Goal: Task Accomplishment & Management: Manage account settings

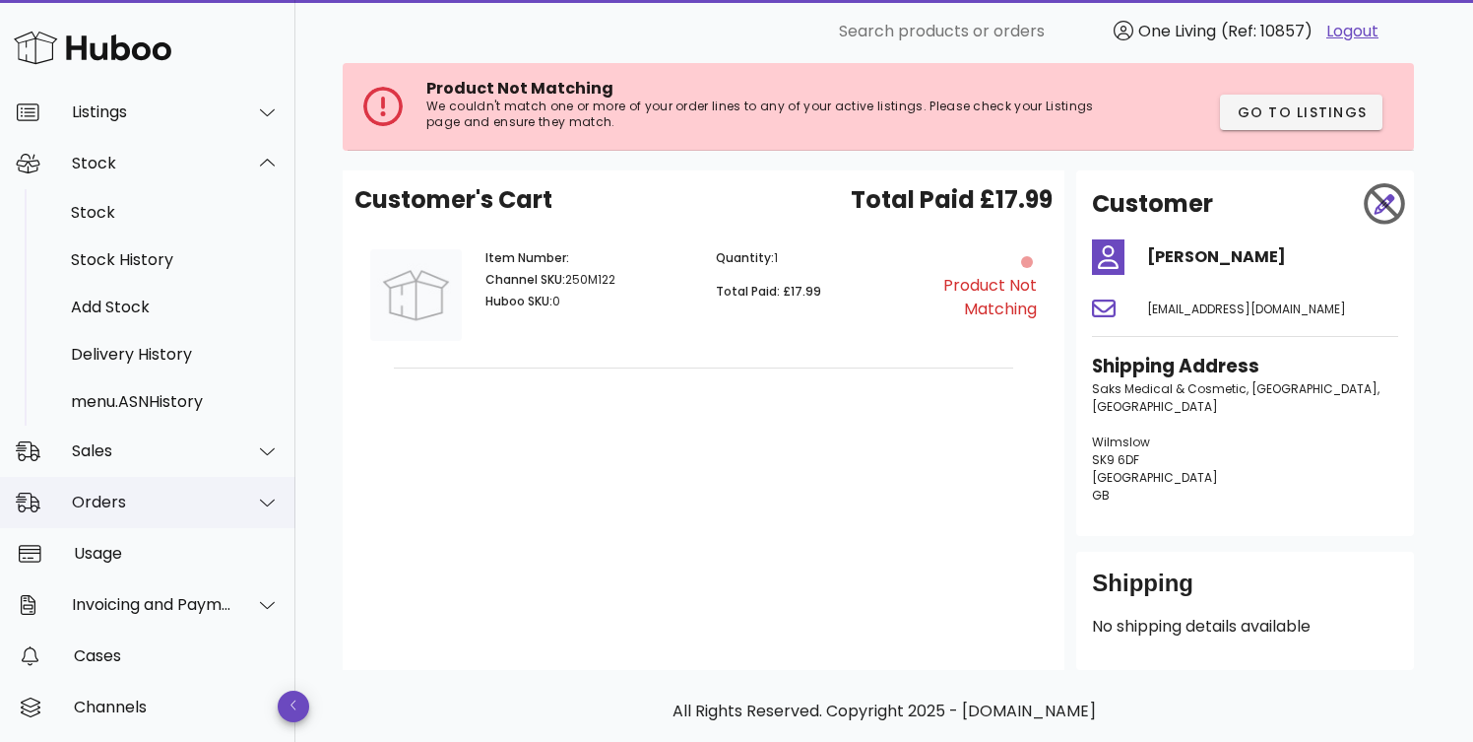
click at [153, 511] on div "Orders" at bounding box center [147, 502] width 295 height 51
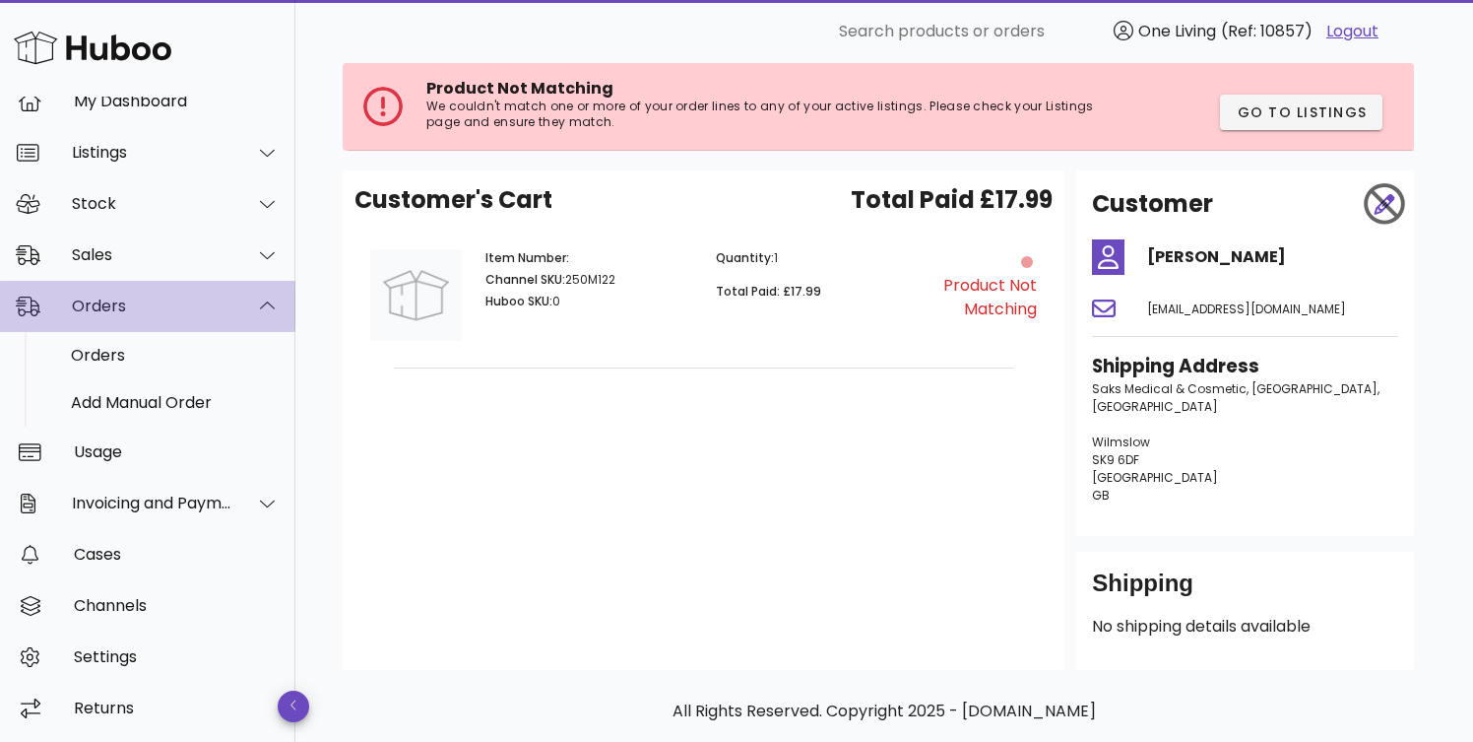
scroll to position [75, 0]
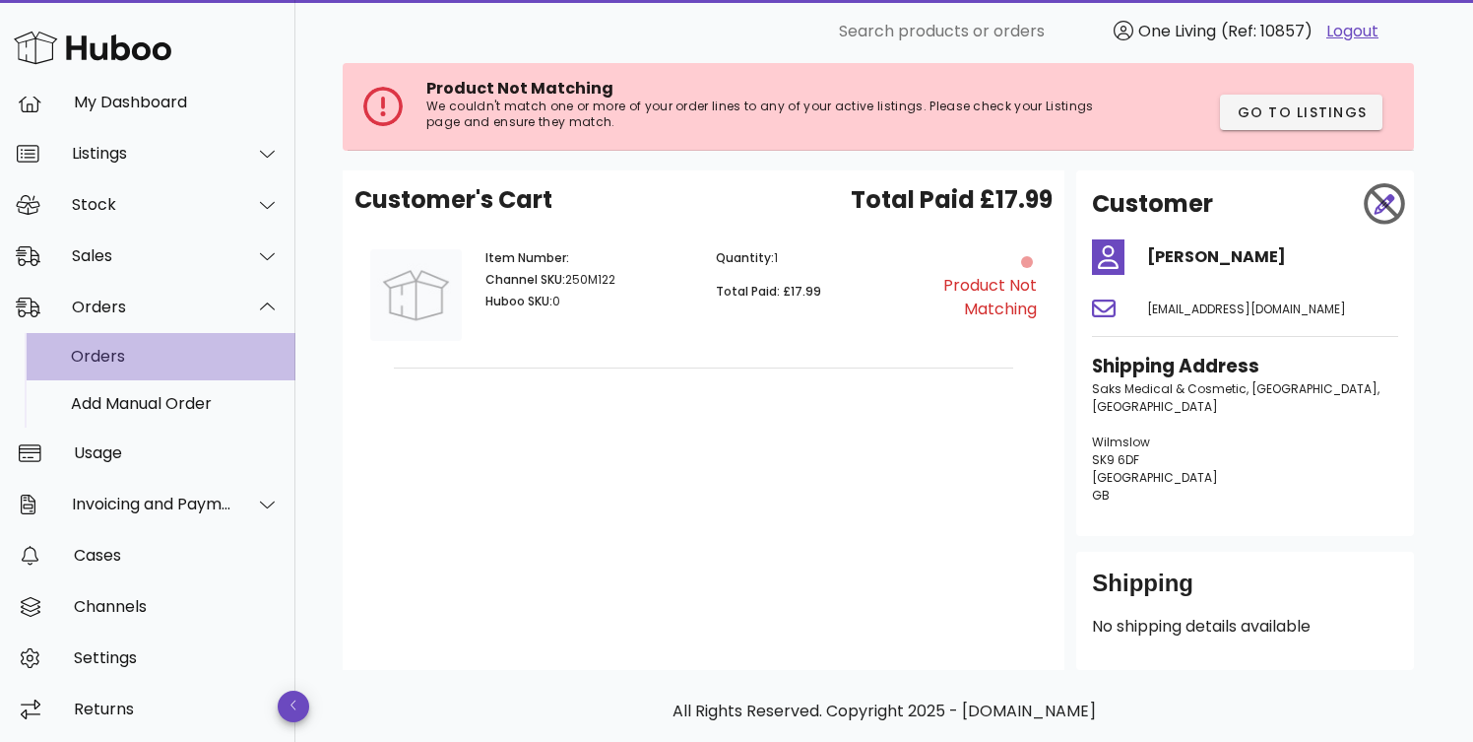
click at [203, 354] on div "Orders" at bounding box center [175, 356] width 209 height 19
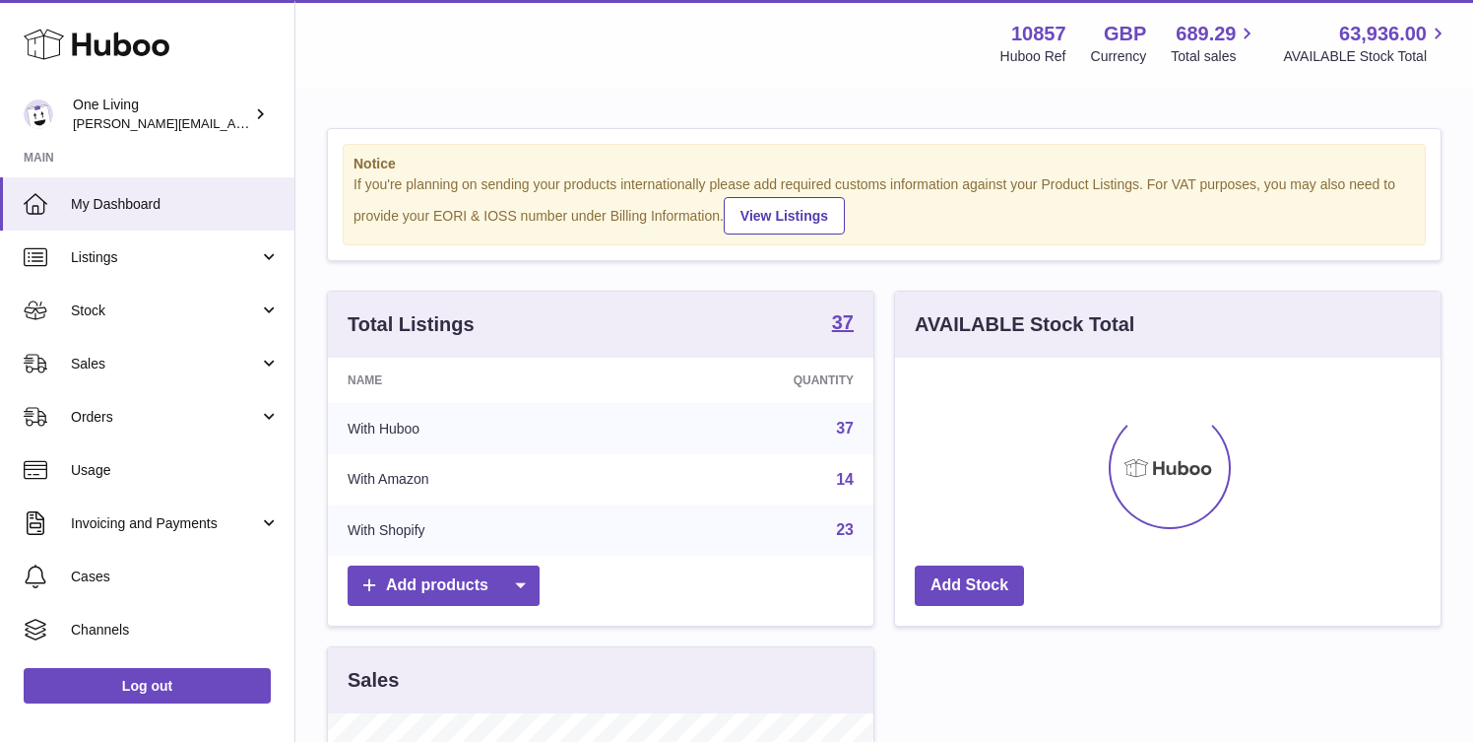
scroll to position [307, 546]
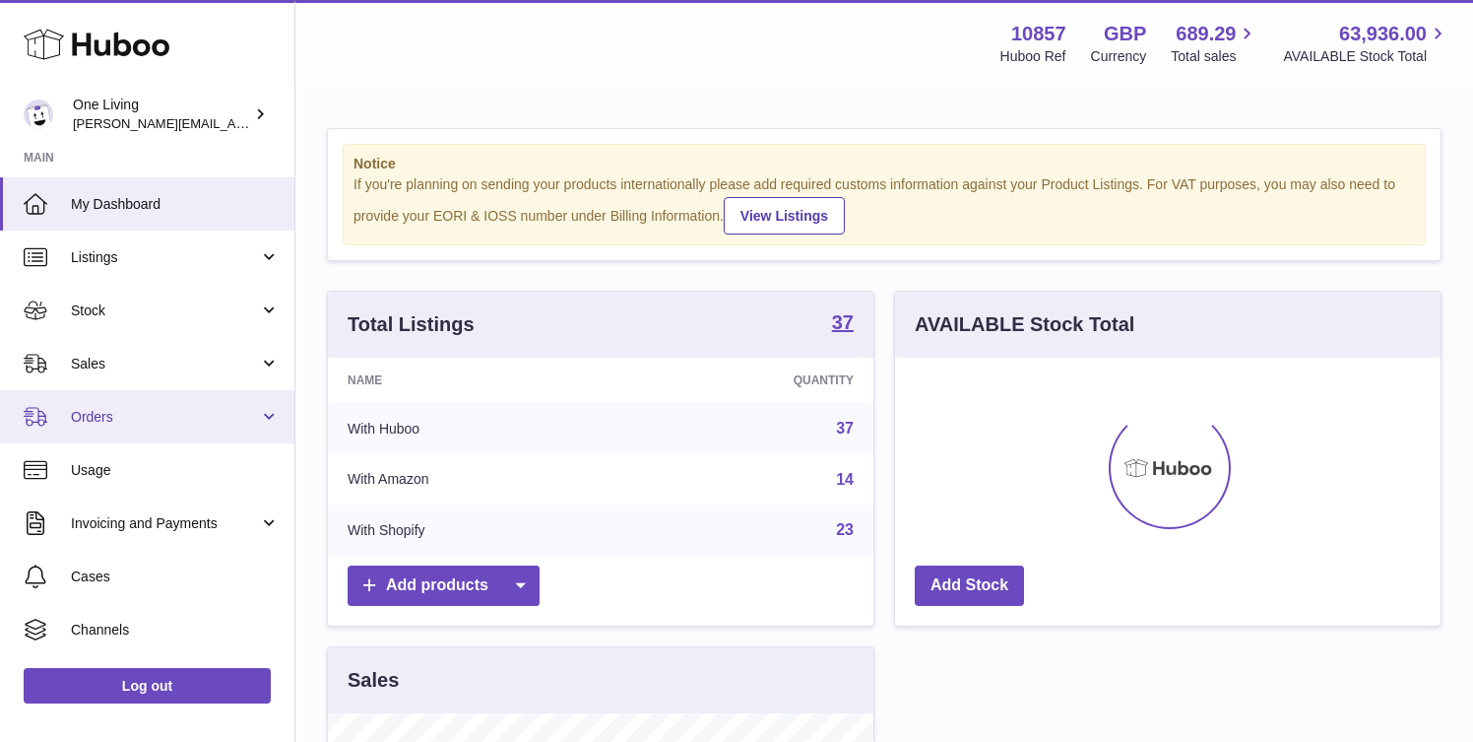
click at [204, 412] on span "Orders" at bounding box center [165, 417] width 188 height 19
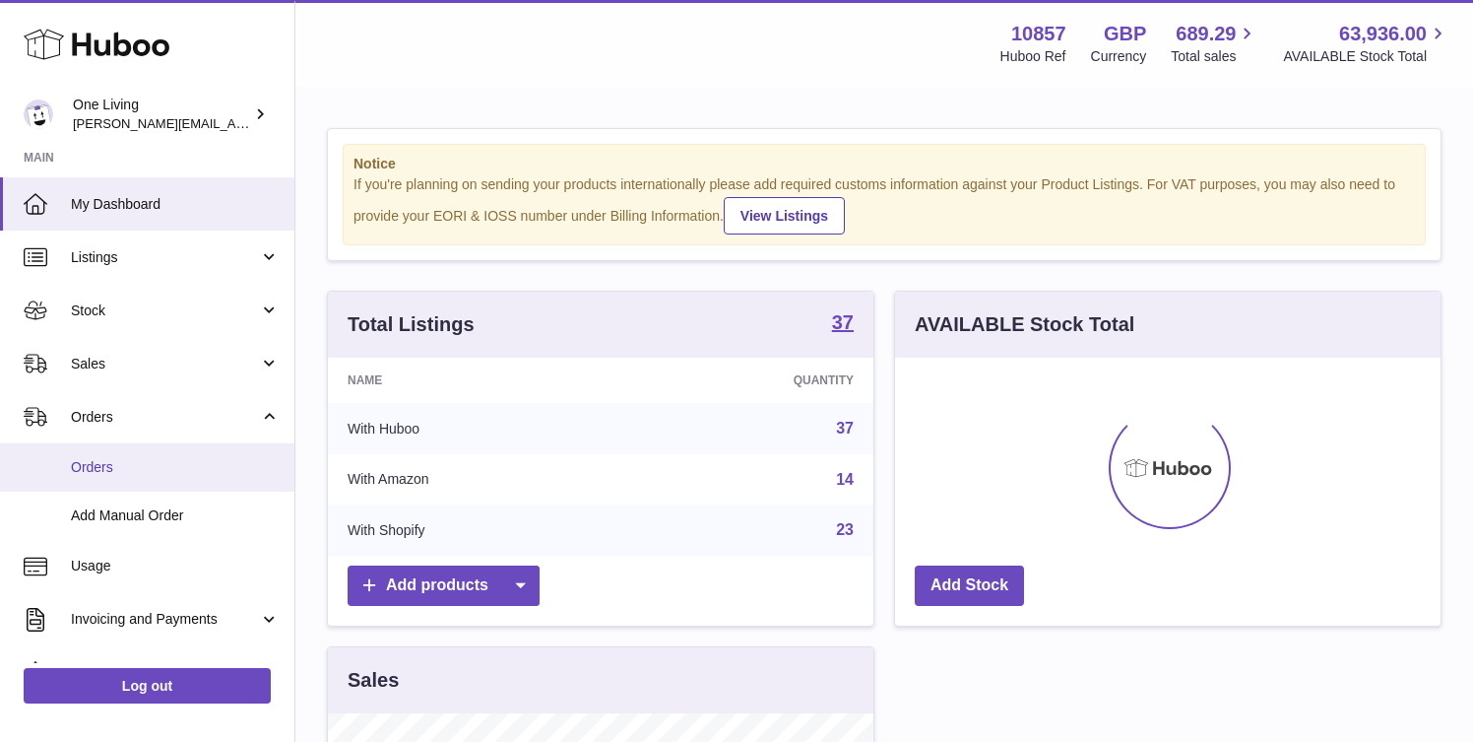
click at [172, 477] on link "Orders" at bounding box center [147, 467] width 294 height 48
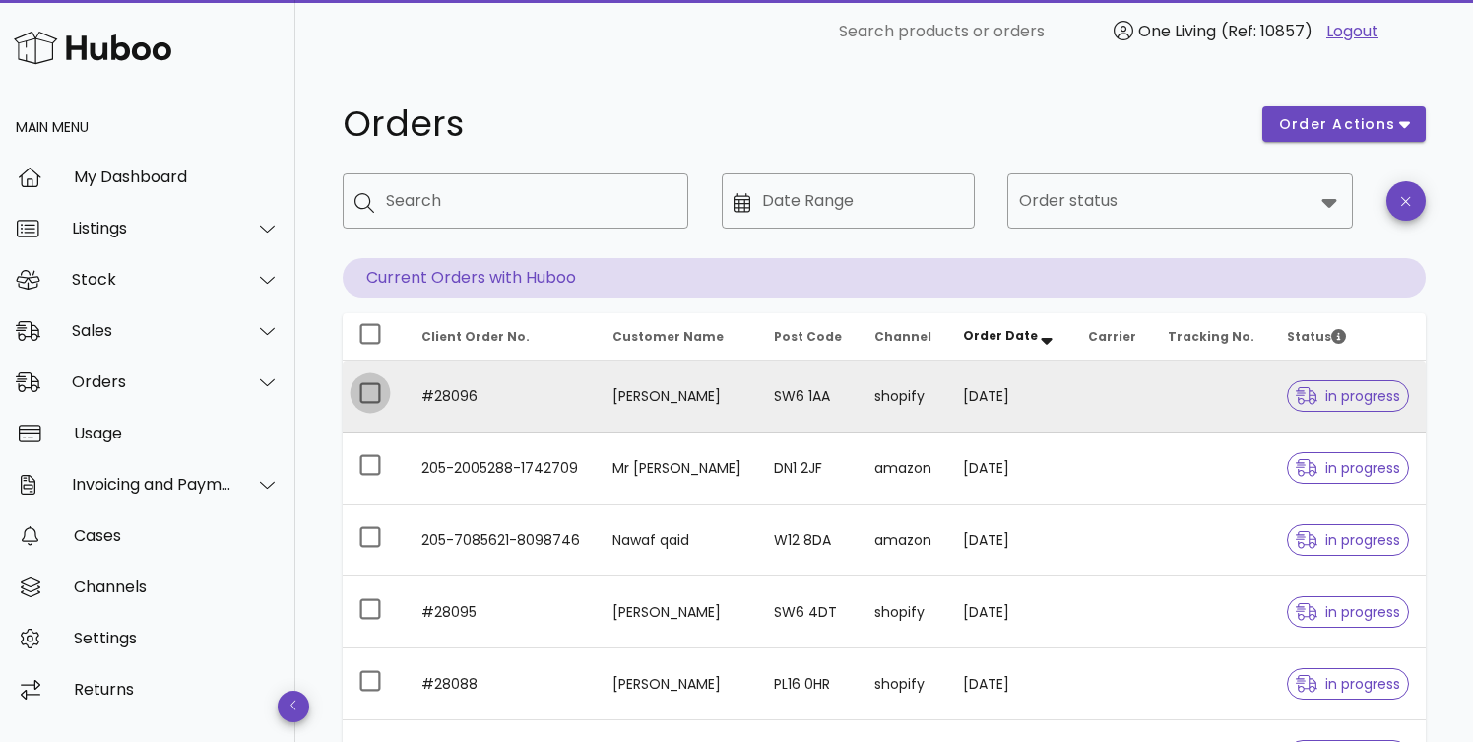
click at [370, 396] on div at bounding box center [370, 392] width 33 height 33
click at [1368, 397] on span "in progress" at bounding box center [1348, 396] width 104 height 14
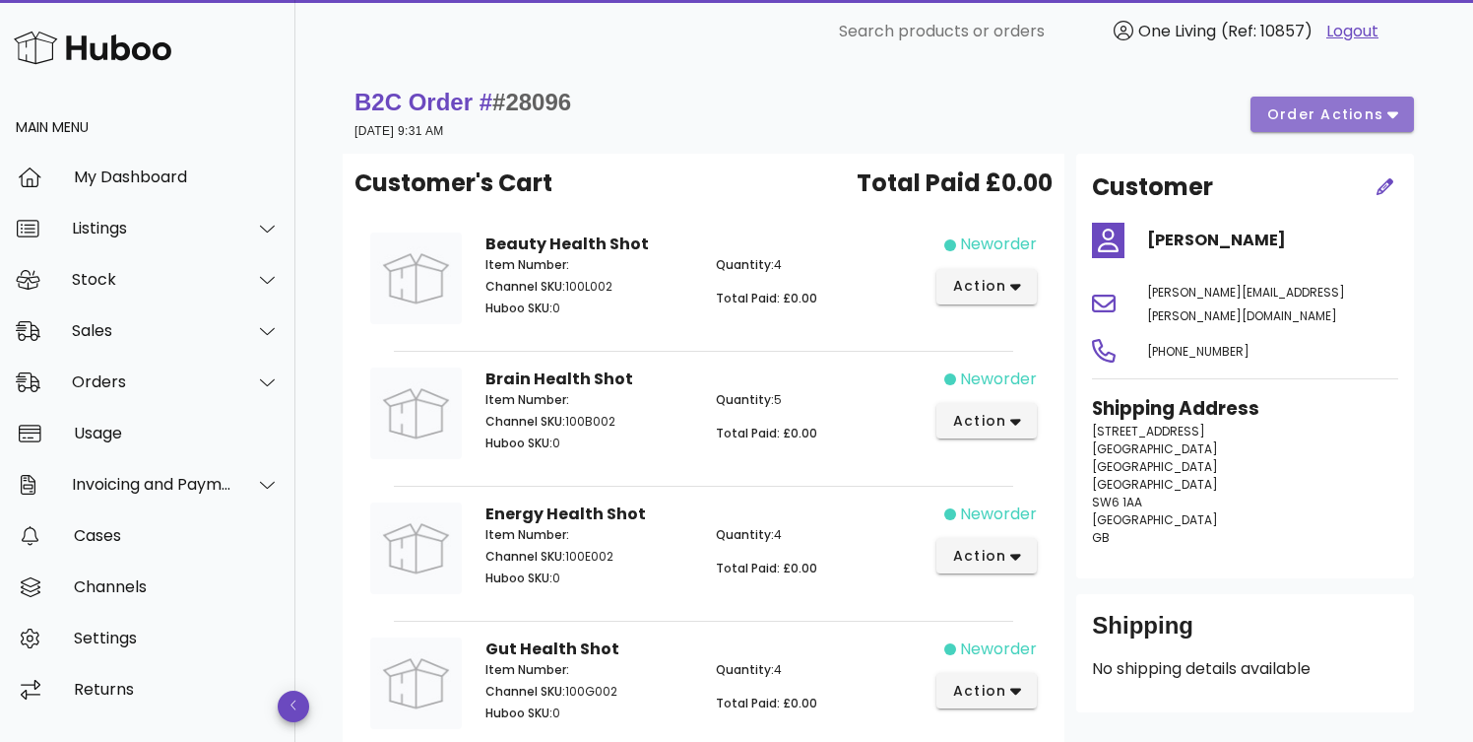
click at [1391, 115] on icon "button" at bounding box center [1393, 115] width 11 height 7
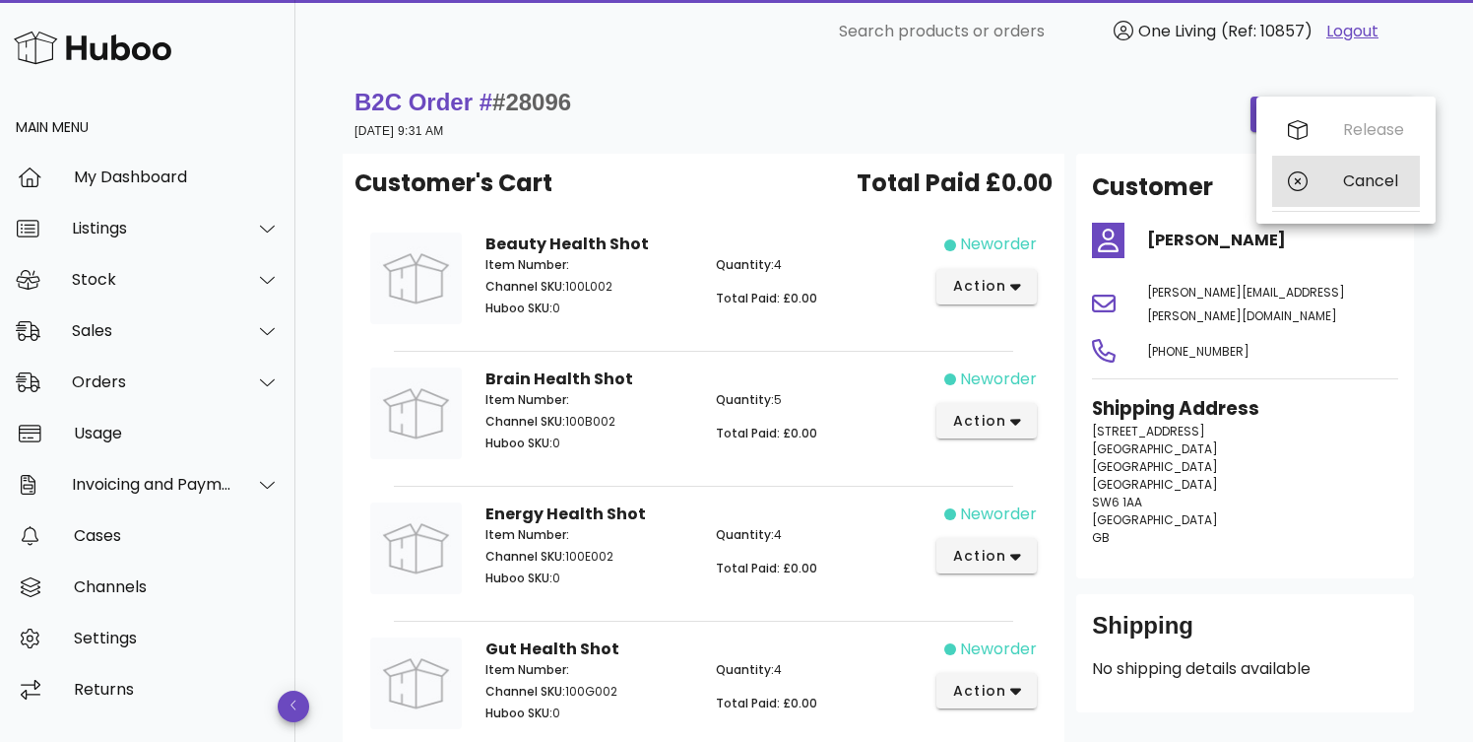
click at [1334, 174] on div "Cancel" at bounding box center [1346, 181] width 148 height 51
